Goal: Navigation & Orientation: Find specific page/section

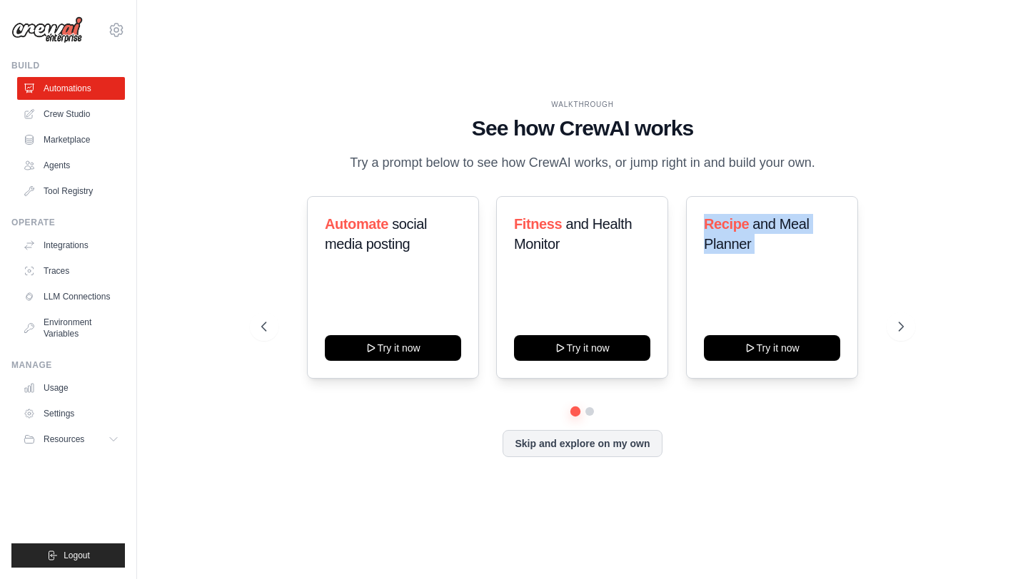
click at [761, 231] on span "and Meal Planner" at bounding box center [756, 234] width 105 height 36
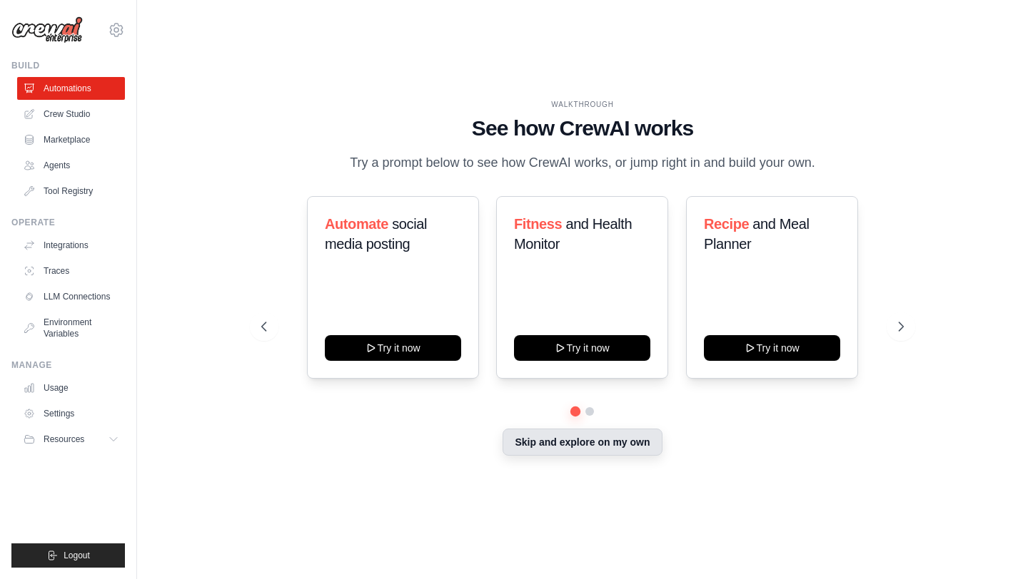
click at [577, 452] on button "Skip and explore on my own" at bounding box center [581, 442] width 159 height 27
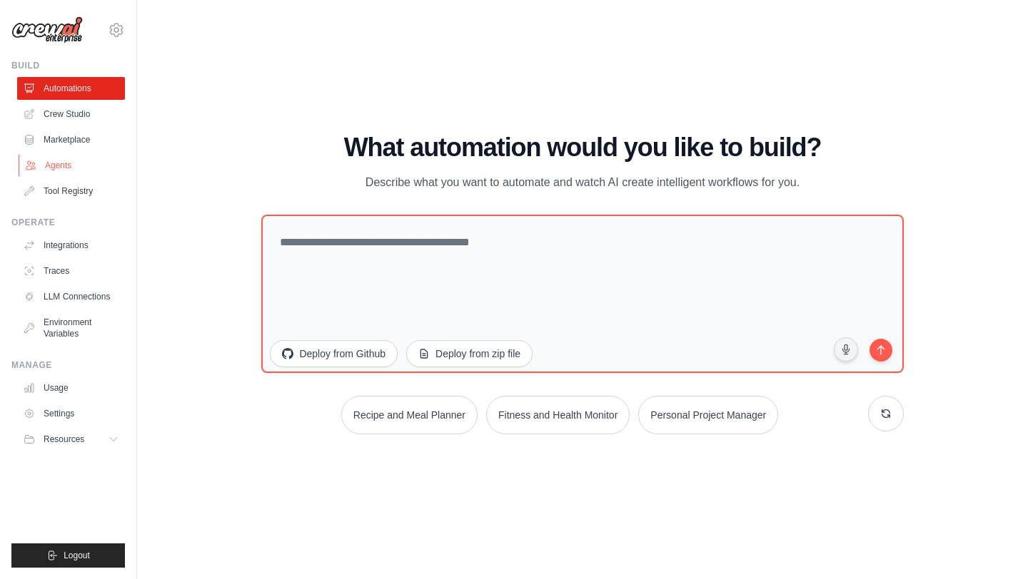
click at [41, 169] on link "Agents" at bounding box center [73, 165] width 108 height 23
click at [111, 321] on link "Environment Variables" at bounding box center [73, 328] width 108 height 34
click at [103, 305] on link "LLM Connections" at bounding box center [73, 296] width 108 height 23
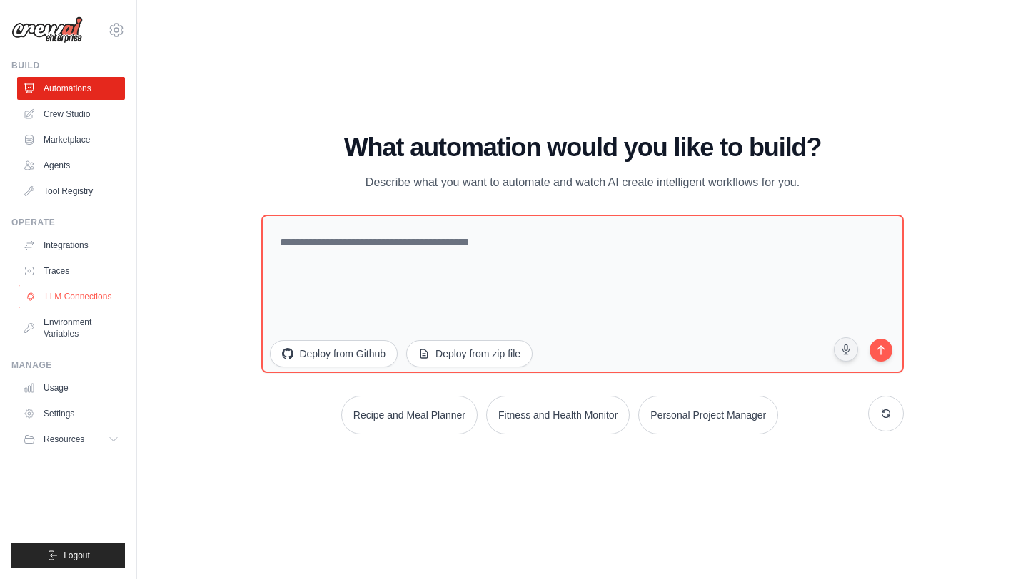
click at [103, 305] on link "LLM Connections" at bounding box center [73, 296] width 108 height 23
click at [60, 168] on link "Agents" at bounding box center [73, 165] width 108 height 23
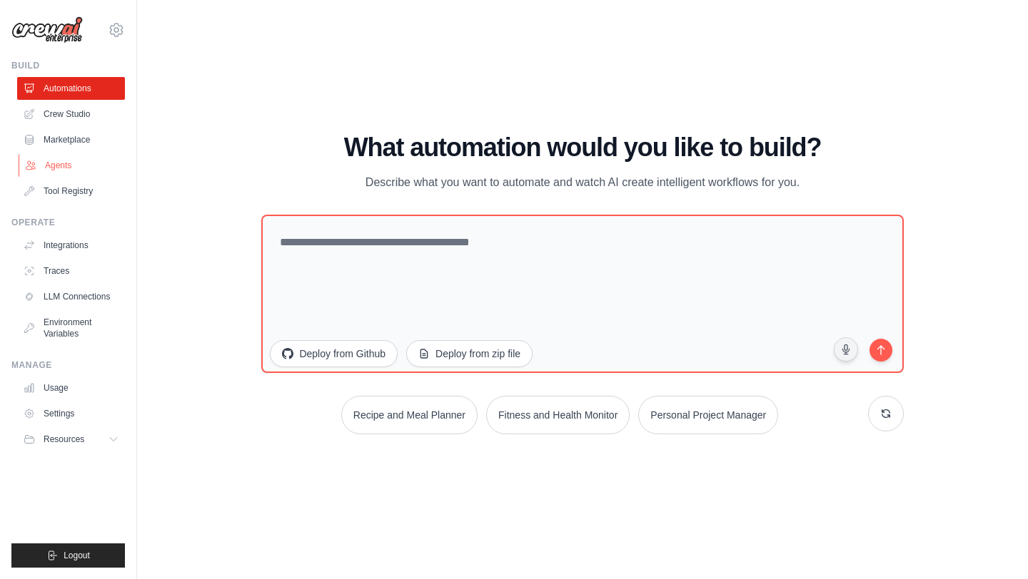
click at [60, 168] on link "Agents" at bounding box center [73, 165] width 108 height 23
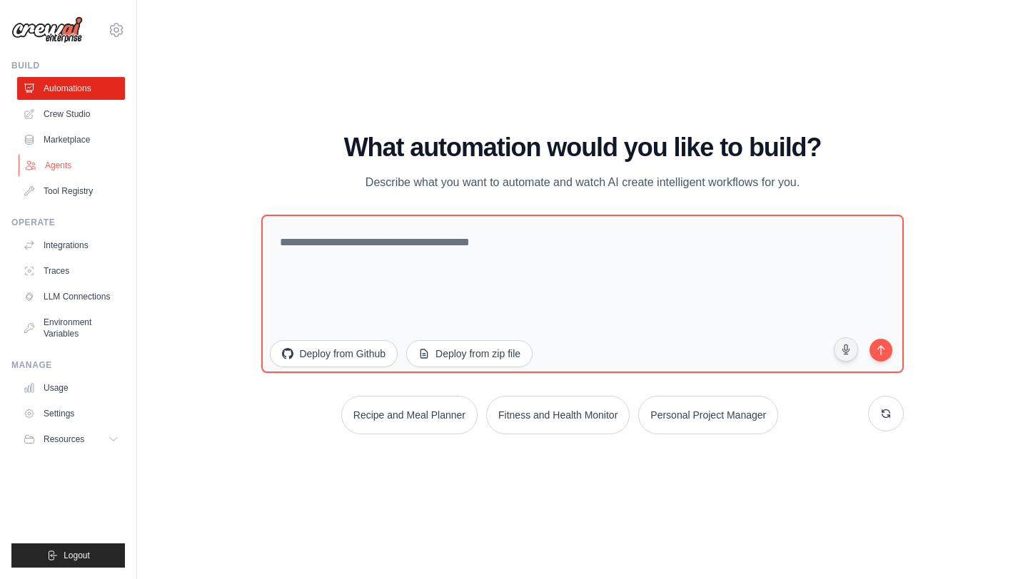
click at [60, 168] on link "Agents" at bounding box center [73, 165] width 108 height 23
drag, startPoint x: 60, startPoint y: 168, endPoint x: 318, endPoint y: -9, distance: 312.5
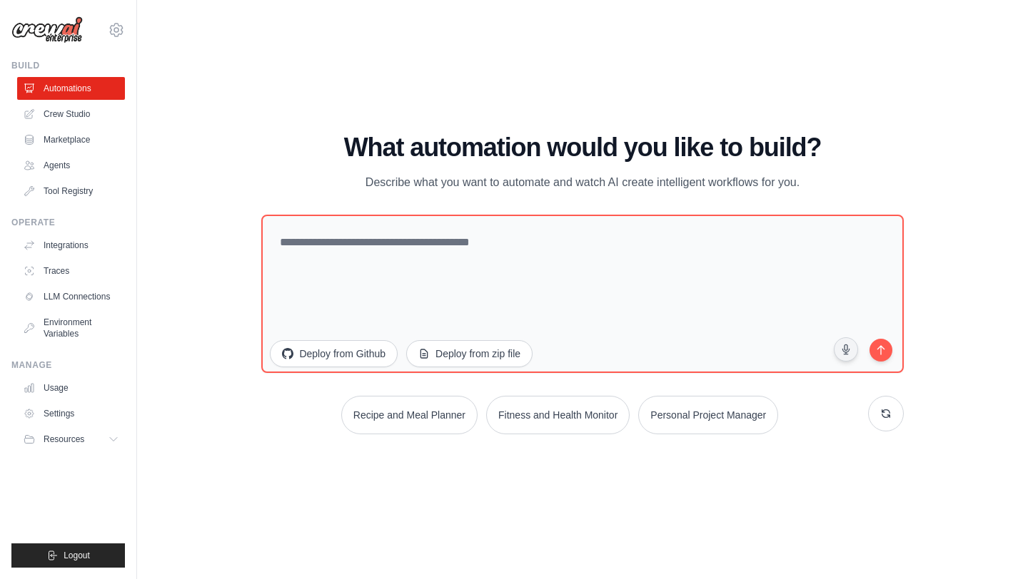
click at [318, 0] on html "mohanavamsi14@gmail.com Settings Build Automations Crew Studio" at bounding box center [514, 289] width 1028 height 579
